Goal: Find specific page/section: Find specific page/section

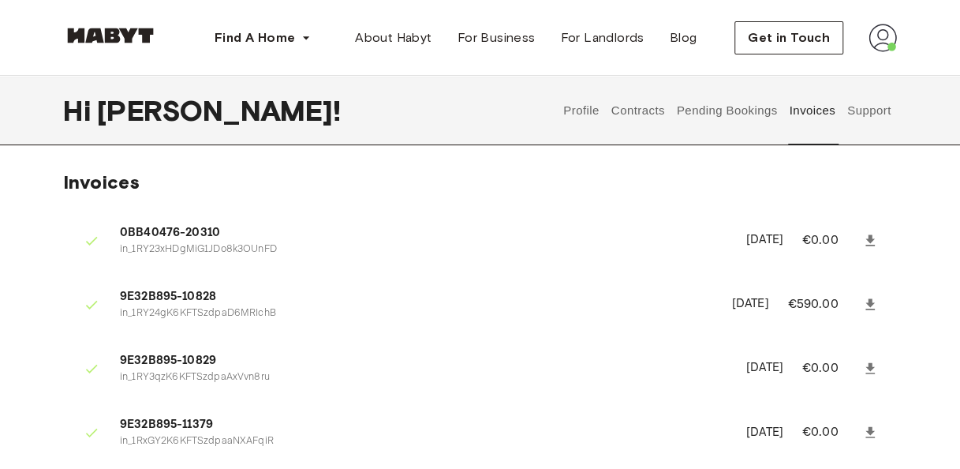
click at [715, 113] on button "Pending Bookings" at bounding box center [726, 110] width 105 height 69
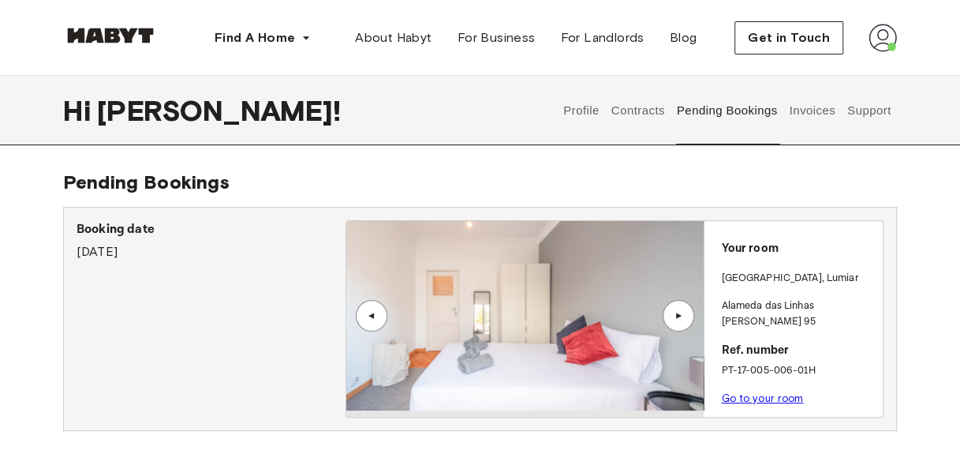
click at [745, 392] on link "Go to your room" at bounding box center [762, 398] width 82 height 12
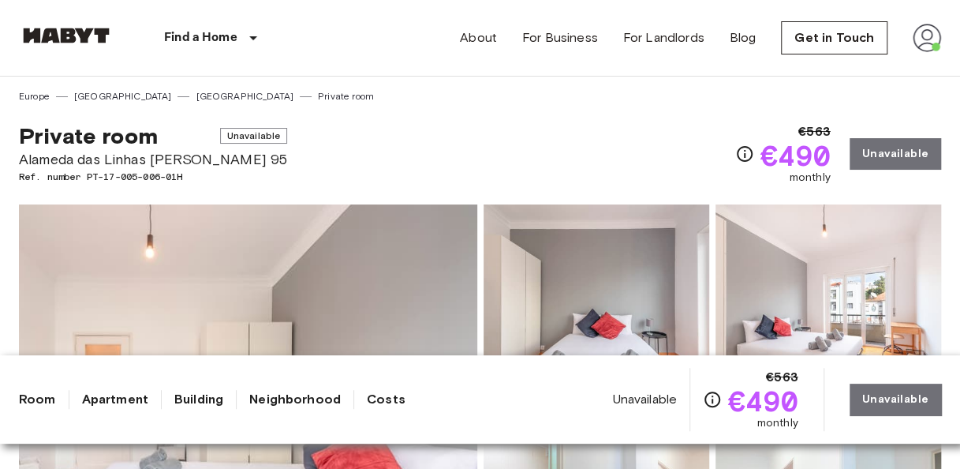
click at [892, 150] on div "€563 €490 monthly Unavailable" at bounding box center [838, 153] width 206 height 63
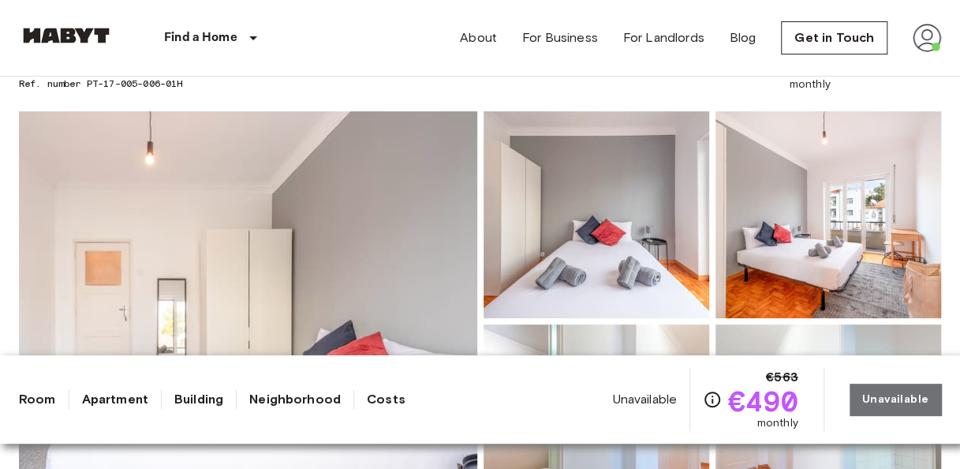
scroll to position [94, 0]
click at [369, 399] on link "Costs" at bounding box center [386, 399] width 39 height 19
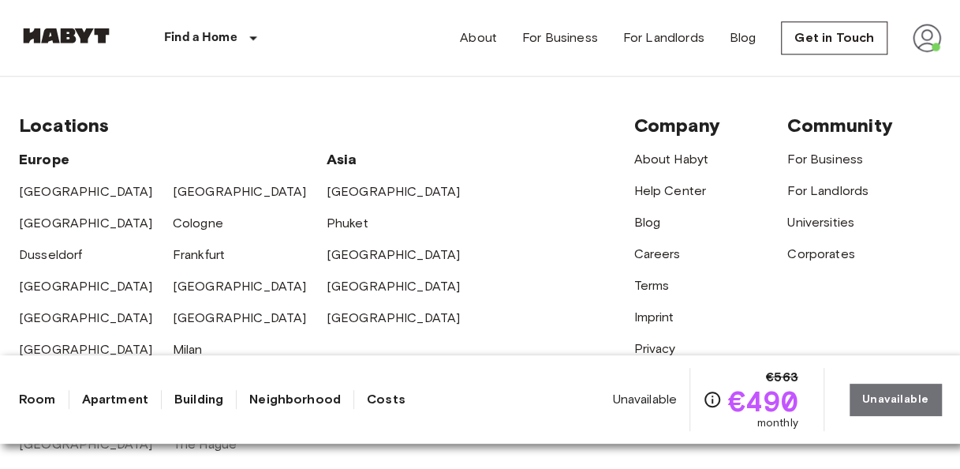
scroll to position [3776, 0]
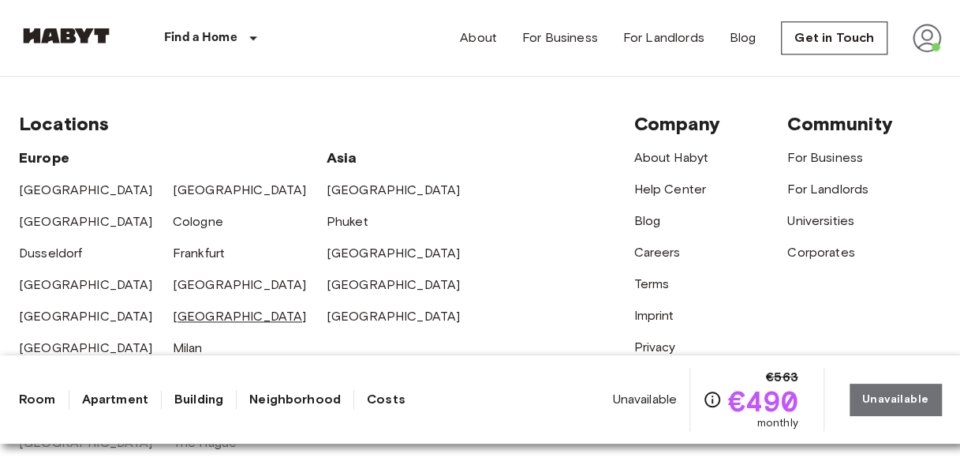
click at [203, 308] on link "[GEOGRAPHIC_DATA]" at bounding box center [240, 315] width 134 height 15
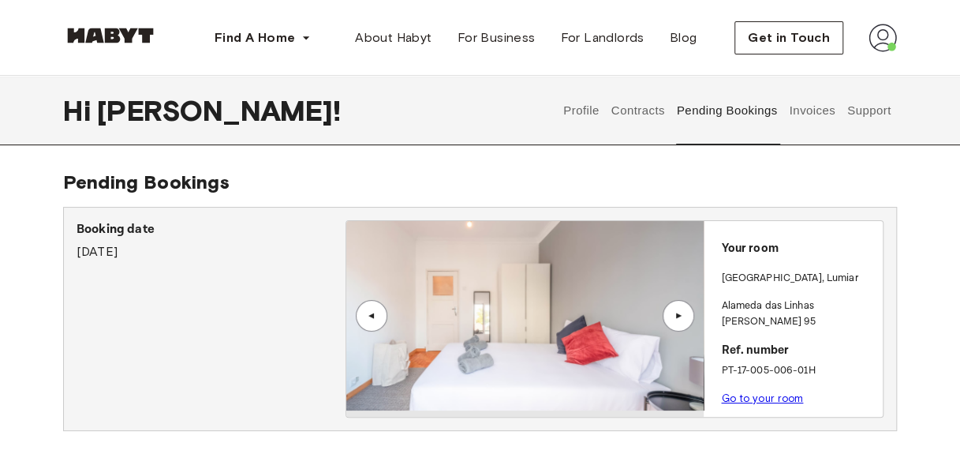
click at [868, 114] on button "Support" at bounding box center [869, 110] width 48 height 69
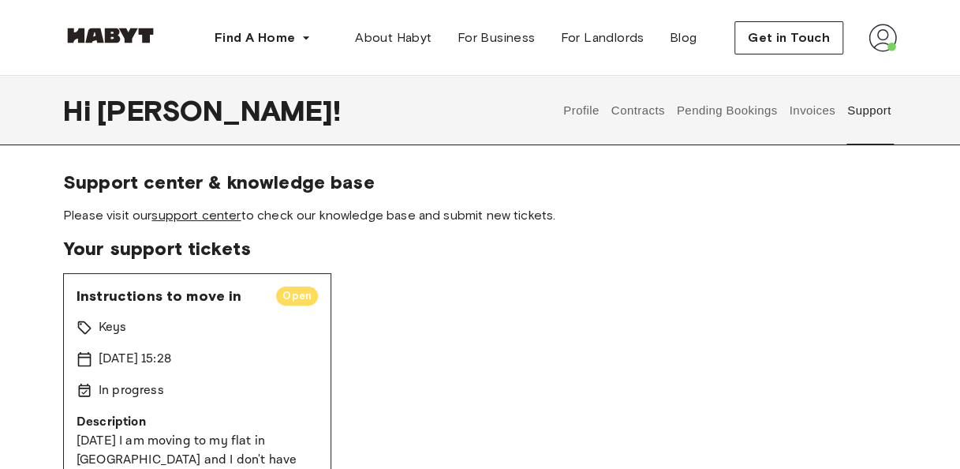
click at [205, 218] on link "support center" at bounding box center [195, 214] width 89 height 15
click at [625, 108] on button "Contracts" at bounding box center [638, 110] width 58 height 69
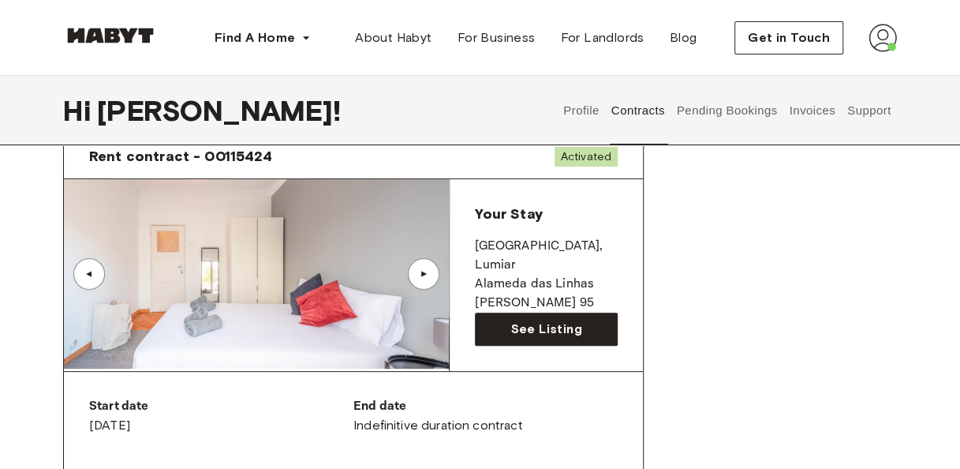
scroll to position [95, 0]
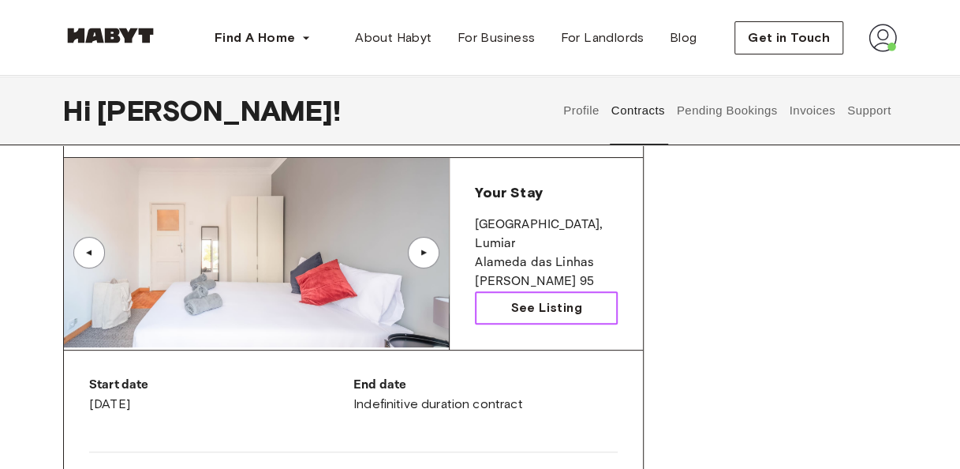
click at [538, 312] on span "See Listing" at bounding box center [545, 307] width 71 height 19
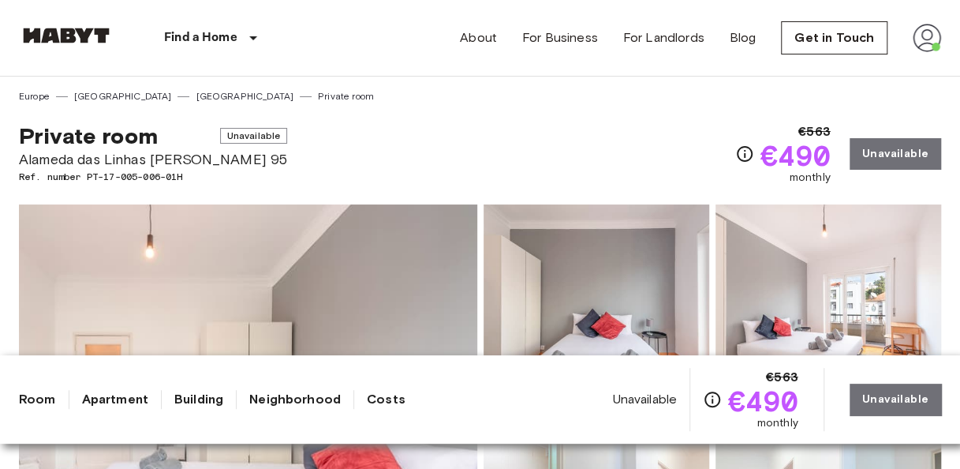
click at [220, 136] on span "Unavailable" at bounding box center [254, 136] width 68 height 16
